Goal: Task Accomplishment & Management: Complete application form

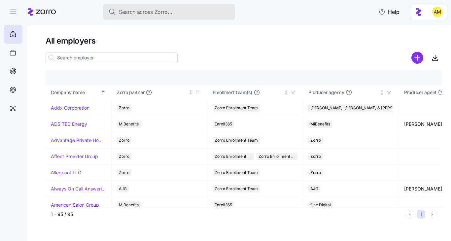
click at [134, 13] on span "Search across Zorro..." at bounding box center [146, 12] width 54 height 8
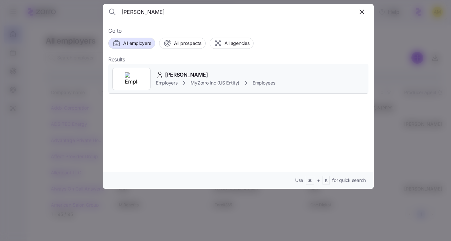
type input "amy mechaelsen"
click at [172, 80] on span "Employers" at bounding box center [166, 83] width 21 height 7
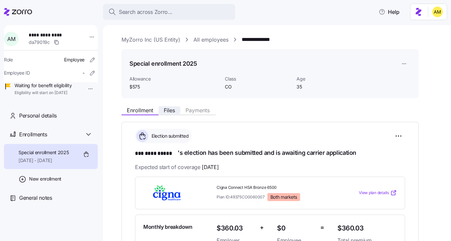
click at [170, 112] on span "Files" at bounding box center [169, 110] width 11 height 5
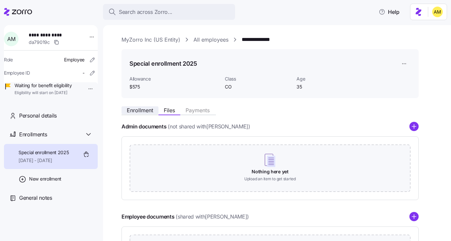
click at [139, 110] on span "Enrollment" at bounding box center [140, 110] width 26 height 5
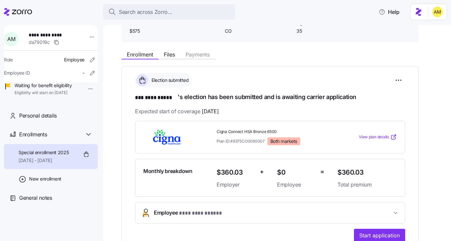
scroll to position [59, 0]
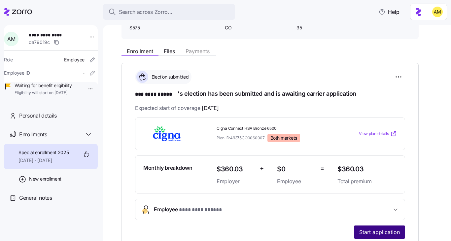
click at [375, 232] on span "Start application" at bounding box center [379, 232] width 41 height 8
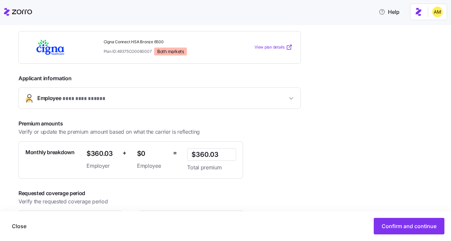
scroll to position [130, 0]
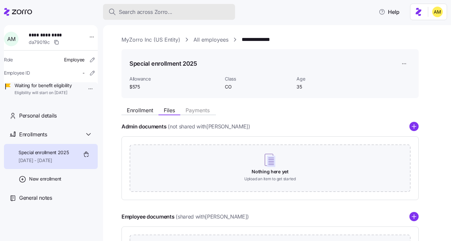
click at [141, 10] on span "Search across Zorro..." at bounding box center [146, 12] width 54 height 8
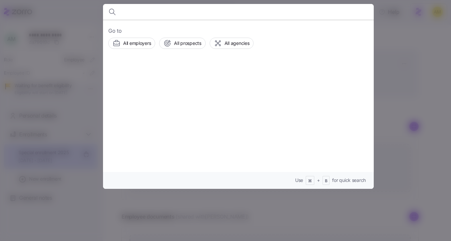
click at [80, 60] on div at bounding box center [225, 120] width 451 height 241
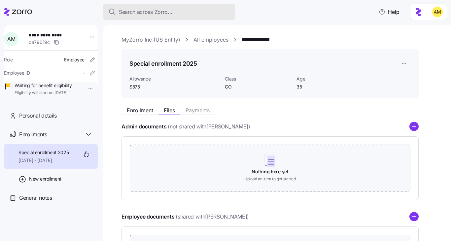
click at [151, 12] on span "Search across Zorro..." at bounding box center [146, 12] width 54 height 8
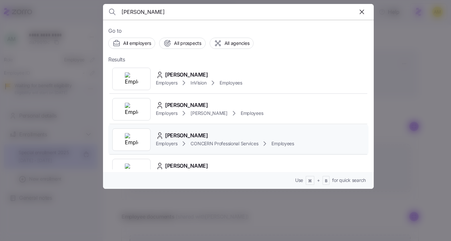
type input "thomas"
click at [182, 137] on span "Ross Thomas" at bounding box center [186, 135] width 43 height 8
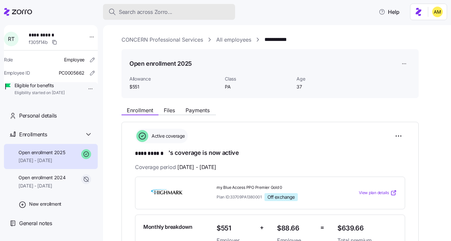
click at [134, 13] on span "Search across Zorro..." at bounding box center [146, 12] width 54 height 8
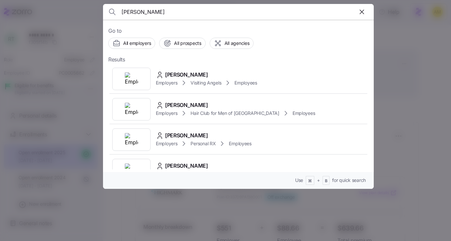
type input "Gabriela Manzano"
click at [183, 74] on span "Gabriela Manzano" at bounding box center [186, 75] width 43 height 8
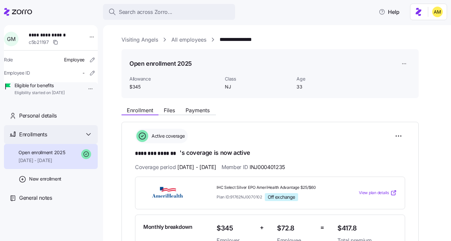
click at [87, 135] on icon at bounding box center [89, 134] width 4 height 2
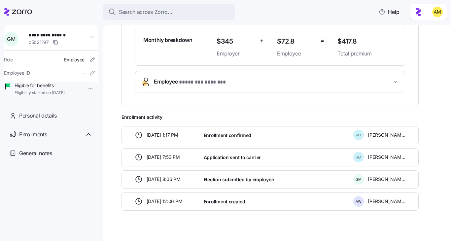
scroll to position [187, 0]
click at [219, 85] on span "* ******** ******* *" at bounding box center [202, 82] width 47 height 8
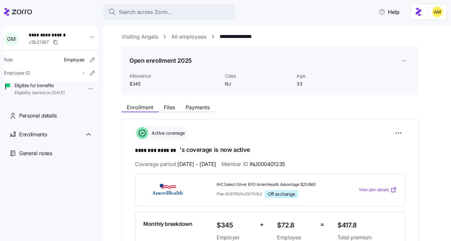
scroll to position [0, 0]
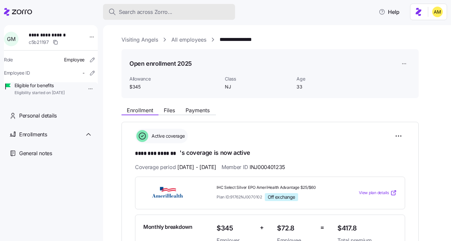
click at [154, 13] on span "Search across Zorro..." at bounding box center [146, 12] width 54 height 8
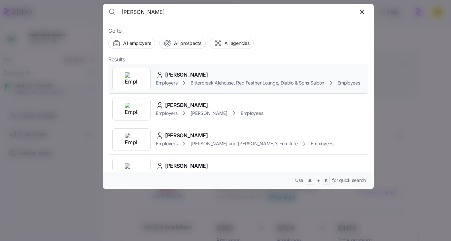
type input "Anakaren Martinez"
click at [198, 75] on span "Anakaren Martinez" at bounding box center [186, 75] width 43 height 8
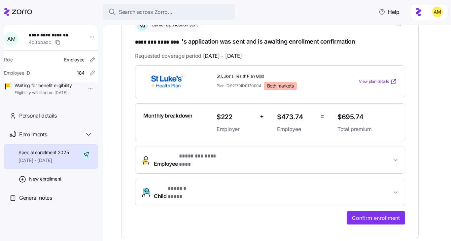
scroll to position [115, 0]
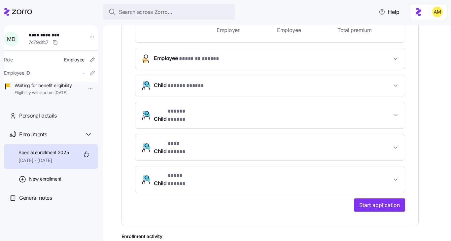
scroll to position [218, 0]
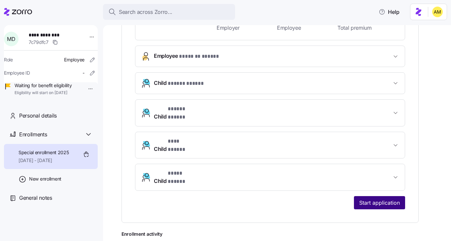
click at [371, 199] on span "Start application" at bounding box center [379, 203] width 41 height 8
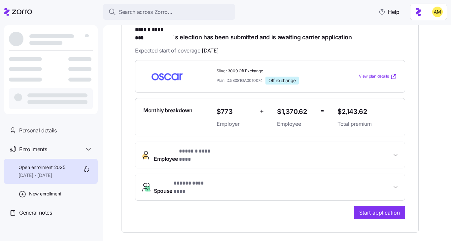
scroll to position [129, 0]
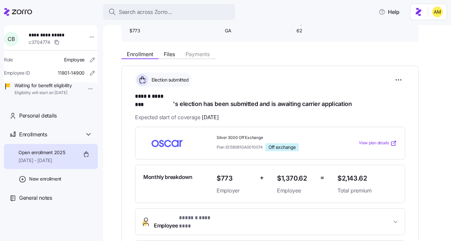
scroll to position [131, 0]
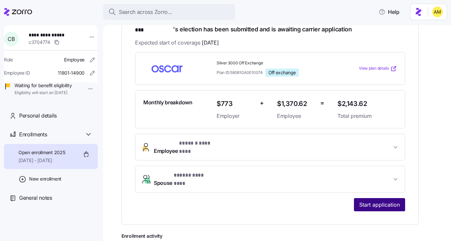
click at [363, 201] on span "Start application" at bounding box center [379, 205] width 41 height 8
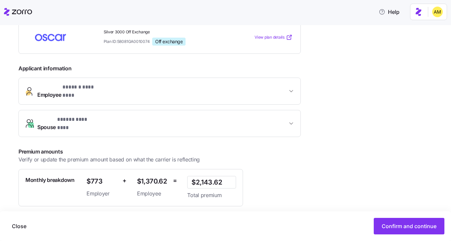
scroll to position [157, 0]
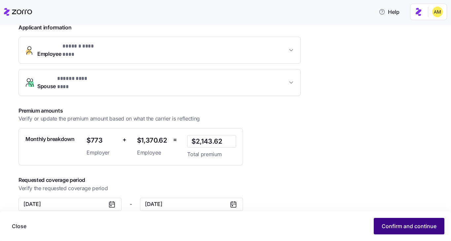
click at [384, 227] on span "Confirm and continue" at bounding box center [409, 226] width 55 height 8
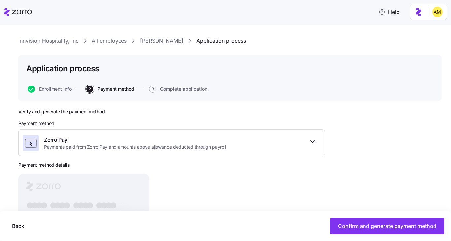
scroll to position [10, 0]
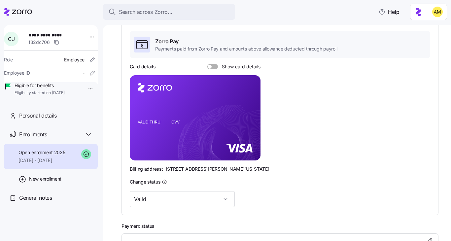
scroll to position [180, 0]
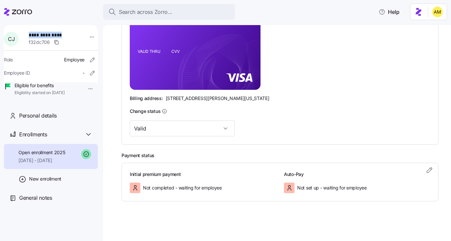
drag, startPoint x: 62, startPoint y: 34, endPoint x: 29, endPoint y: 33, distance: 33.0
click at [29, 33] on div "**********" at bounding box center [55, 39] width 58 height 20
copy span "**********"
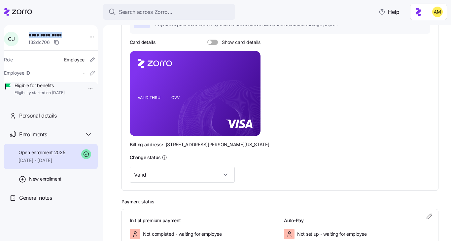
scroll to position [133, 0]
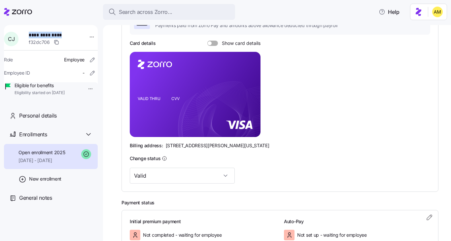
click at [210, 44] on span at bounding box center [210, 43] width 4 height 4
click at [207, 41] on input "Show card details" at bounding box center [207, 41] width 0 height 0
click at [227, 83] on icon "VALID THRU CVV" at bounding box center [195, 94] width 131 height 85
click at [227, 84] on g at bounding box center [226, 121] width 96 height 81
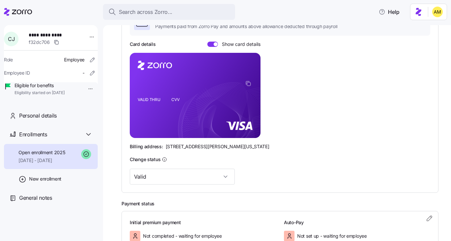
scroll to position [131, 0]
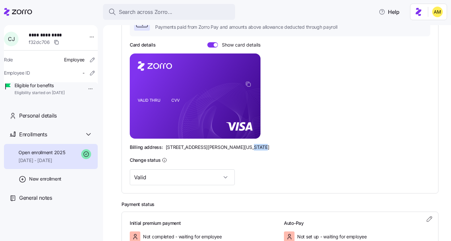
drag, startPoint x: 235, startPoint y: 148, endPoint x: 251, endPoint y: 148, distance: 16.5
click at [252, 148] on div "Billing address: 810 Sharon Drive, Westlake, Ohio 44145" at bounding box center [280, 147] width 301 height 7
click at [261, 145] on div "Billing address: 810 Sharon Drive, Westlake, Ohio 44145" at bounding box center [280, 147] width 301 height 7
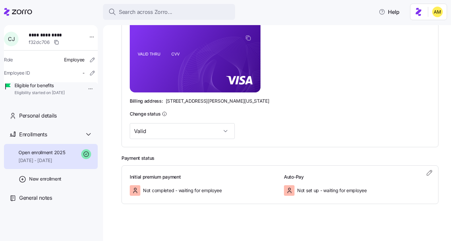
scroll to position [178, 0]
drag, startPoint x: 235, startPoint y: 100, endPoint x: 251, endPoint y: 101, distance: 16.2
click at [251, 101] on div "Billing address: 810 Sharon Drive, Westlake, Ohio 44145" at bounding box center [280, 100] width 301 height 7
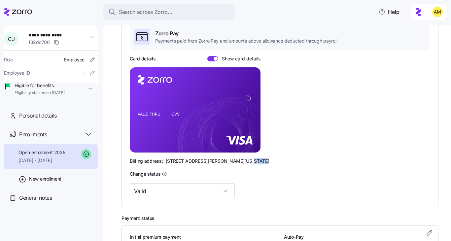
scroll to position [116, 0]
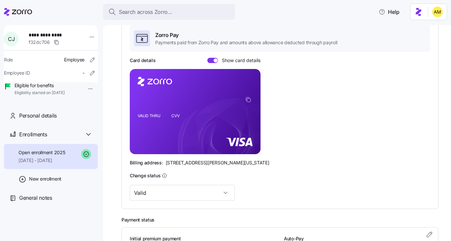
click at [164, 162] on div "Billing address: 810 Sharon Drive, Westlake, Ohio 44145" at bounding box center [280, 163] width 301 height 7
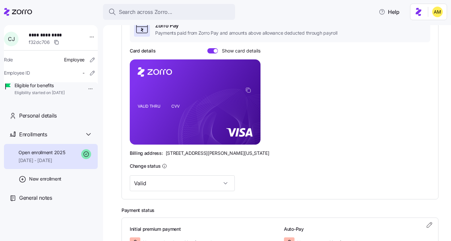
scroll to position [124, 0]
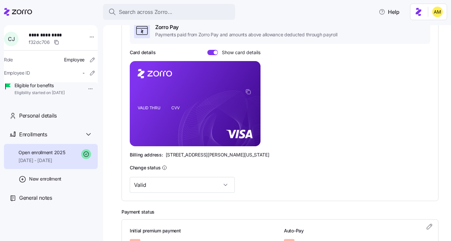
click at [18, 11] on icon at bounding box center [18, 12] width 28 height 8
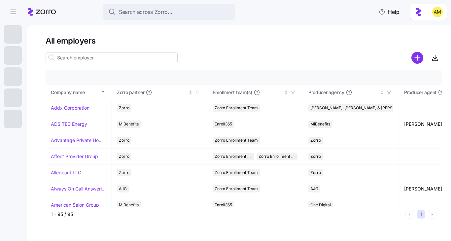
click at [48, 14] on icon at bounding box center [42, 12] width 28 height 8
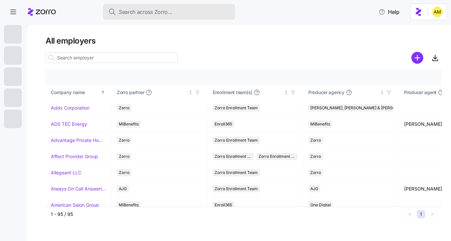
click at [140, 13] on span "Search across Zorro..." at bounding box center [146, 12] width 54 height 8
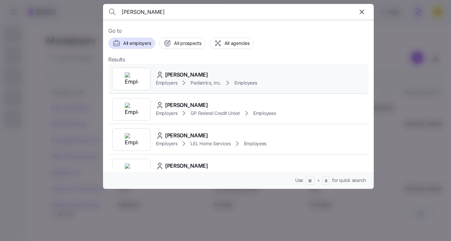
type input "[PERSON_NAME]"
click at [185, 75] on span "[PERSON_NAME]" at bounding box center [186, 75] width 43 height 8
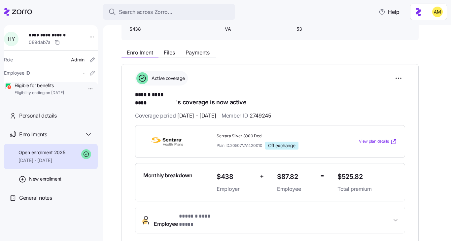
scroll to position [71, 0]
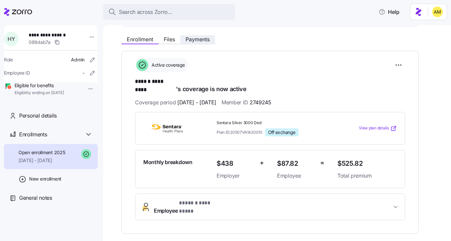
click at [203, 41] on span "Payments" at bounding box center [198, 39] width 24 height 5
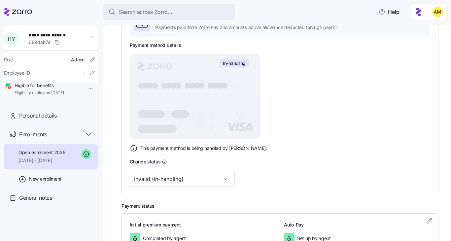
scroll to position [181, 0]
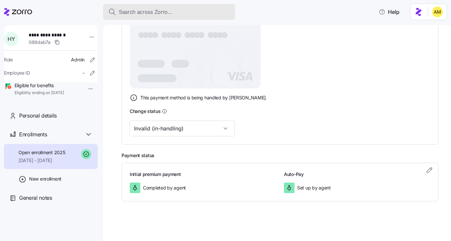
click at [127, 11] on span "Search across Zorro..." at bounding box center [146, 12] width 54 height 8
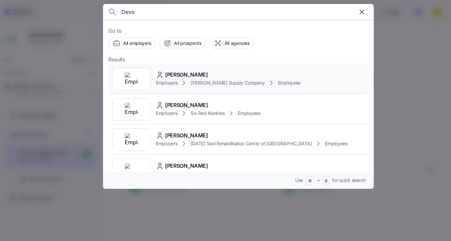
scroll to position [0, 0]
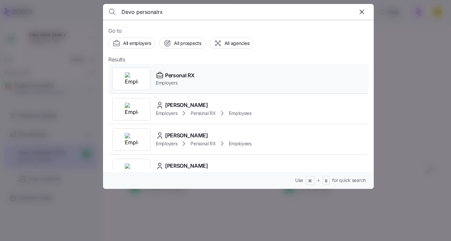
type input "Devo personalrx"
click at [177, 75] on span "Personal RX" at bounding box center [179, 75] width 29 height 8
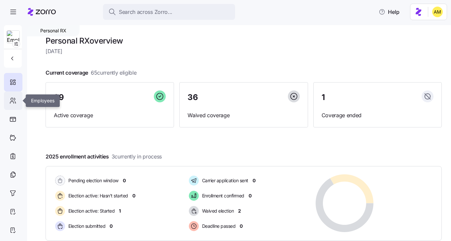
click at [12, 100] on icon at bounding box center [12, 101] width 7 height 8
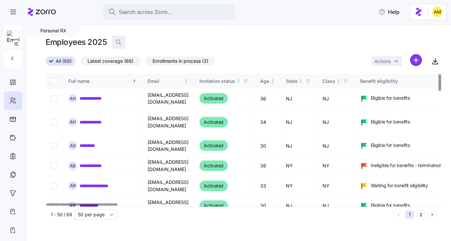
click at [120, 43] on icon "button" at bounding box center [118, 42] width 7 height 7
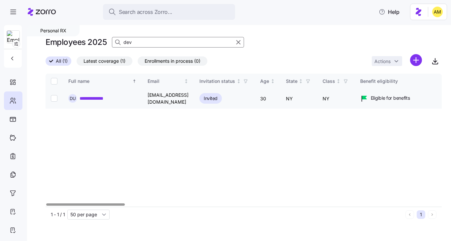
type input "dev"
click at [103, 98] on link "**********" at bounding box center [97, 98] width 35 height 7
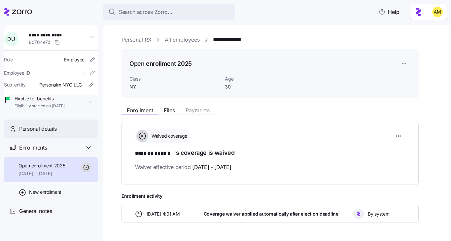
click at [63, 133] on div "Personal details" at bounding box center [55, 129] width 73 height 8
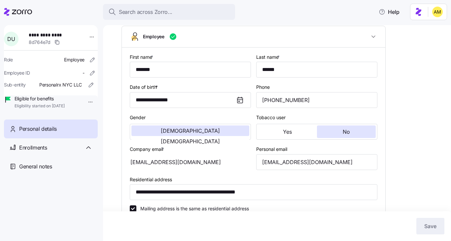
type input "NY"
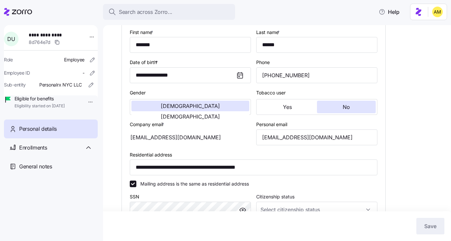
scroll to position [63, 0]
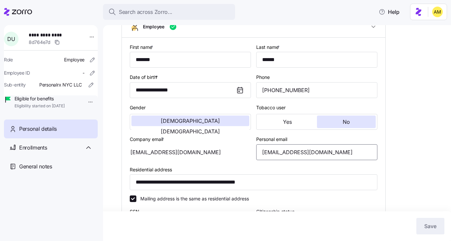
drag, startPoint x: 319, startPoint y: 152, endPoint x: 255, endPoint y: 151, distance: 64.1
click at [255, 151] on div "Personal email dustaev@gmail.com" at bounding box center [317, 147] width 126 height 30
click at [199, 152] on div "dustaev@personalrx.com" at bounding box center [190, 152] width 121 height 16
drag, startPoint x: 199, startPoint y: 155, endPoint x: 142, endPoint y: 156, distance: 56.5
click at [142, 155] on div "dustaev@personalrx.com" at bounding box center [190, 152] width 121 height 16
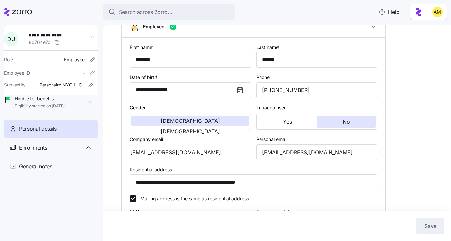
click at [34, 133] on span "Personal details" at bounding box center [38, 129] width 38 height 8
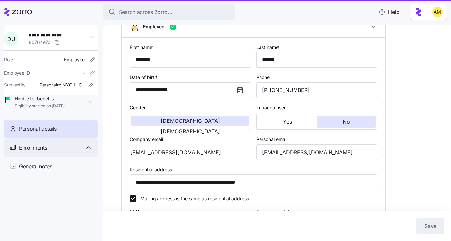
click at [33, 152] on span "Enrollments" at bounding box center [33, 148] width 28 height 8
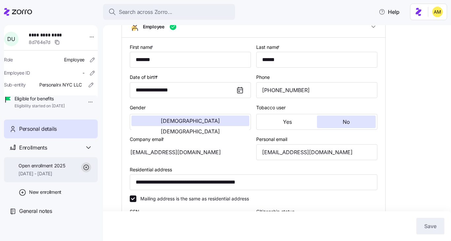
click at [40, 177] on span "[DATE] - [DATE]" at bounding box center [41, 173] width 47 height 7
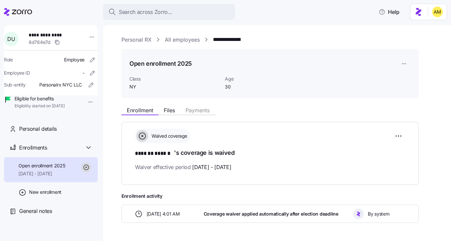
scroll to position [21, 0]
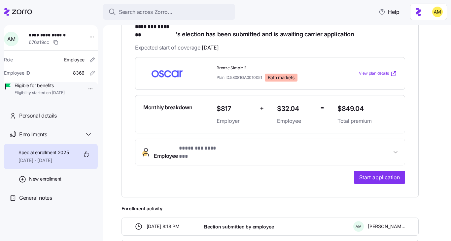
scroll to position [128, 0]
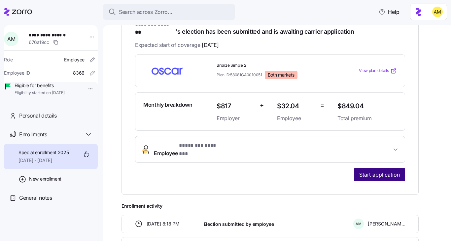
click at [361, 171] on span "Start application" at bounding box center [379, 175] width 41 height 8
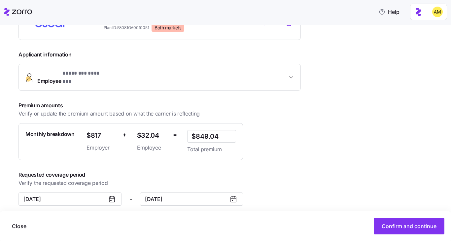
scroll to position [125, 0]
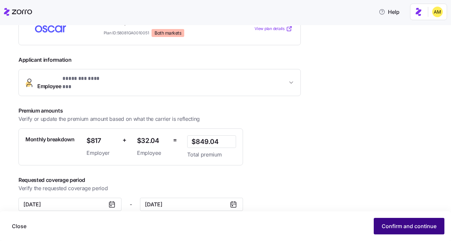
click at [385, 226] on span "Confirm and continue" at bounding box center [409, 226] width 55 height 8
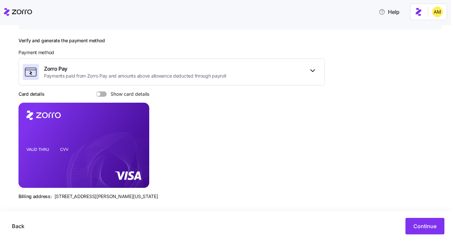
scroll to position [81, 0]
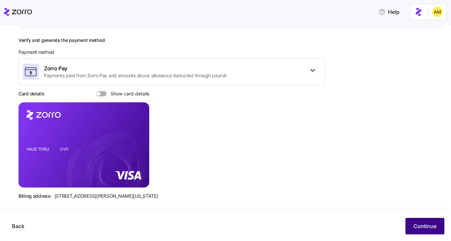
click at [417, 223] on span "Continue" at bounding box center [424, 226] width 23 height 8
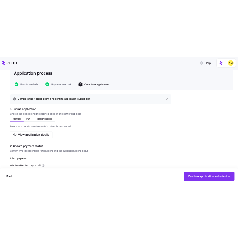
scroll to position [51, 0]
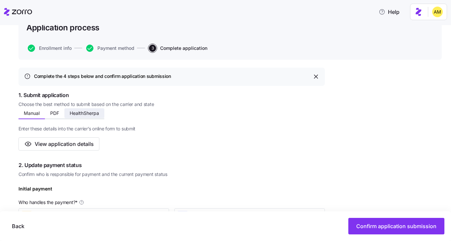
click at [89, 115] on span "HealthSherpa" at bounding box center [84, 113] width 29 height 5
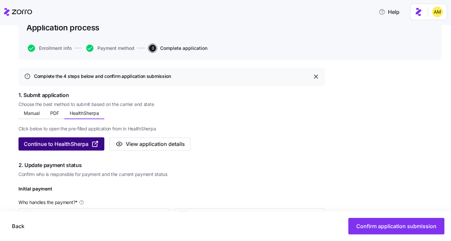
click at [75, 142] on span "Continue to HealthSherpa" at bounding box center [56, 144] width 65 height 8
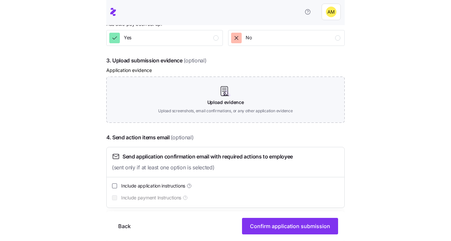
scroll to position [319, 0]
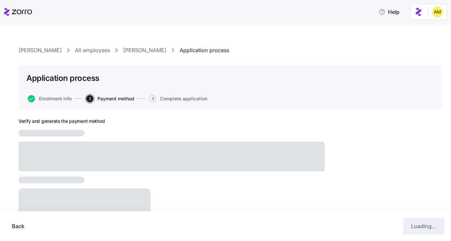
click at [22, 14] on icon at bounding box center [18, 12] width 28 height 8
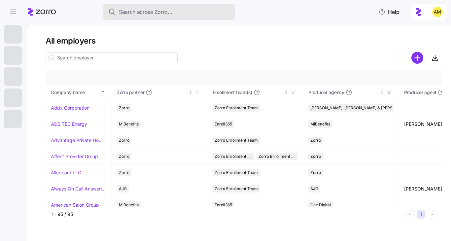
click at [149, 11] on span "Search across Zorro..." at bounding box center [146, 12] width 54 height 8
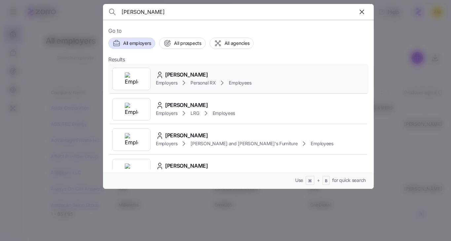
type input "[PERSON_NAME]"
click at [180, 77] on span "[PERSON_NAME]" at bounding box center [186, 75] width 43 height 8
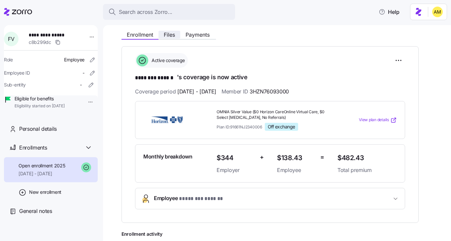
scroll to position [84, 0]
